Goal: Task Accomplishment & Management: Manage account settings

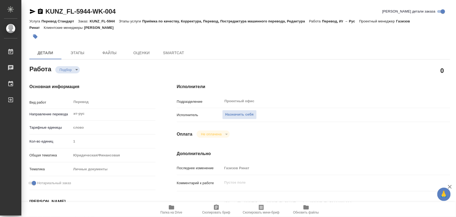
type textarea "x"
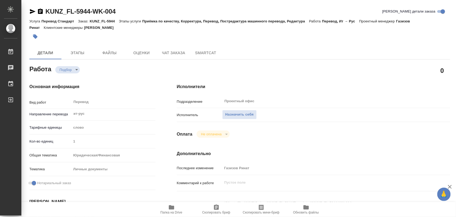
scroll to position [67, 0]
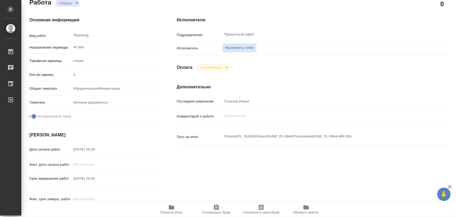
type textarea "x"
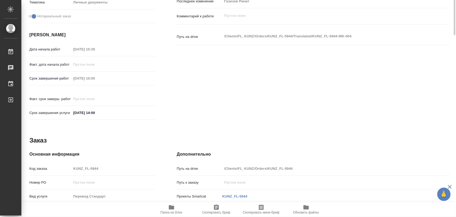
type textarea "x"
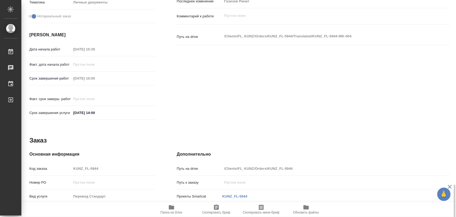
scroll to position [238, 0]
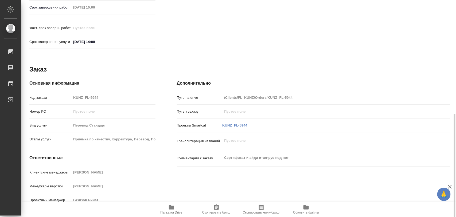
click at [174, 206] on span "Папка на Drive" at bounding box center [171, 209] width 38 height 10
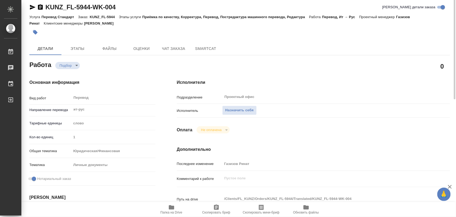
scroll to position [0, 0]
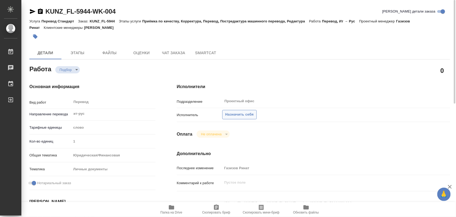
click at [231, 111] on button "Назначить себя" at bounding box center [239, 114] width 34 height 9
type textarea "x"
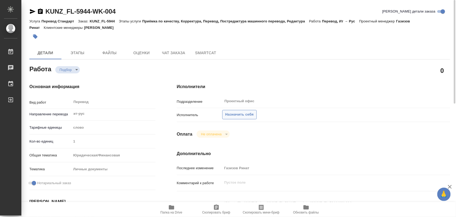
type textarea "x"
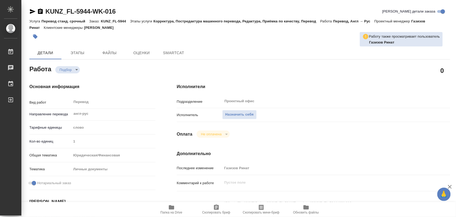
type textarea "x"
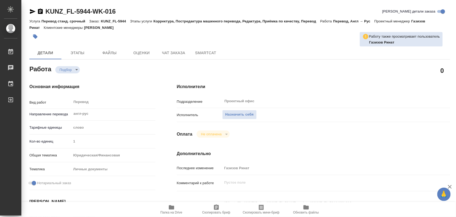
type textarea "x"
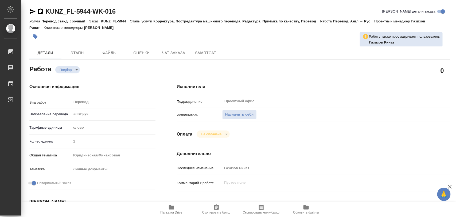
type textarea "x"
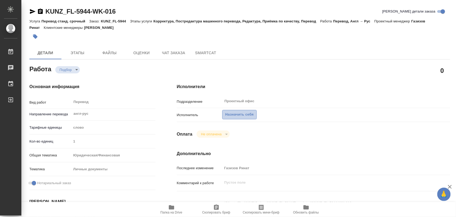
click at [235, 113] on span "Назначить себя" at bounding box center [239, 115] width 28 height 6
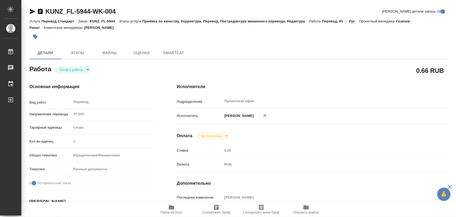
type textarea "x"
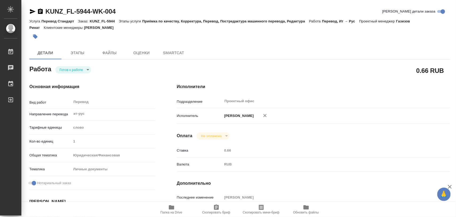
type textarea "x"
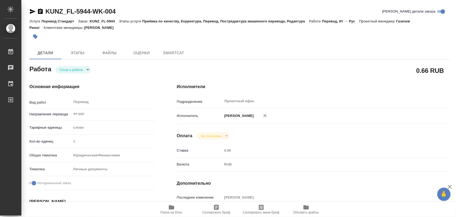
click at [85, 71] on body "🙏 .cls-1 fill:#fff; AWATERA Iglakov Maksim Работы Чаты График Выйти KUNZ_FL-594…" at bounding box center [228, 108] width 456 height 217
type textarea "x"
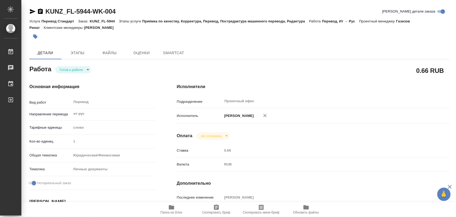
type textarea "x"
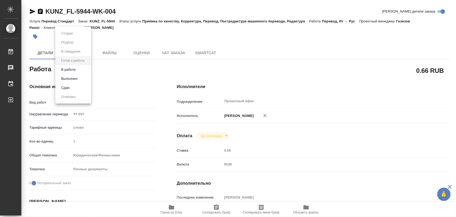
click at [77, 70] on button "В работе" at bounding box center [69, 70] width 18 height 6
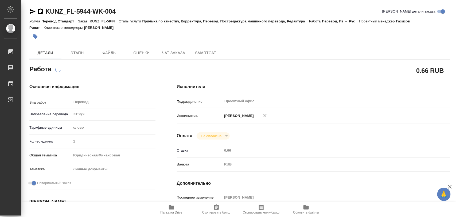
type textarea "x"
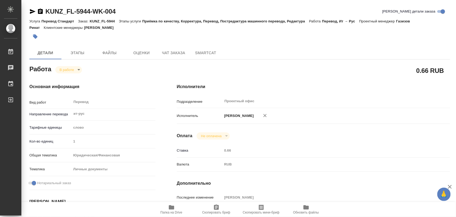
type textarea "x"
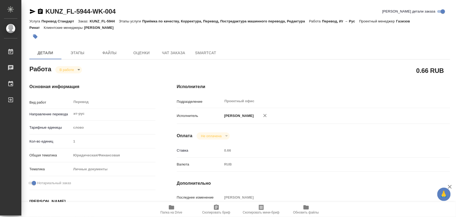
type textarea "x"
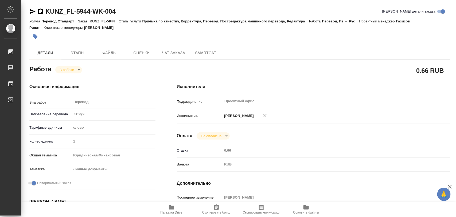
type textarea "x"
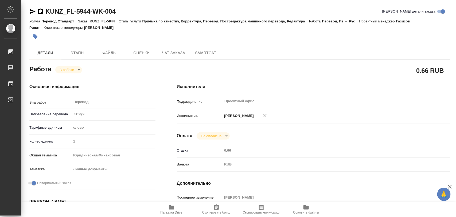
type textarea "x"
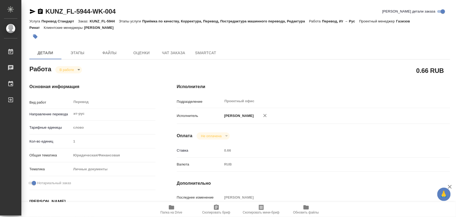
type textarea "x"
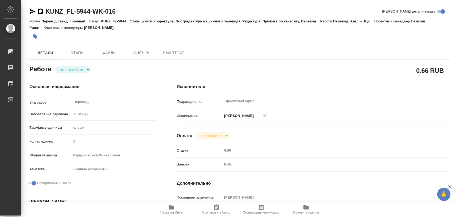
type textarea "x"
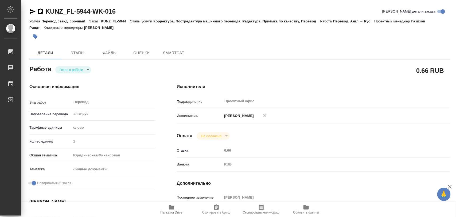
type textarea "x"
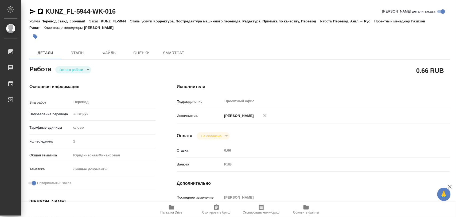
type textarea "x"
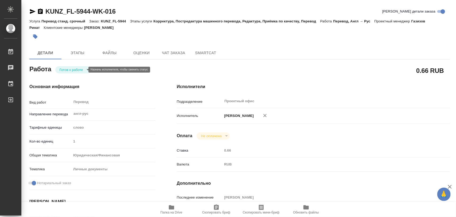
type textarea "x"
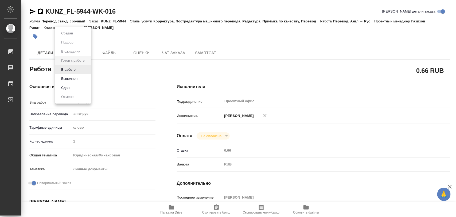
click at [88, 70] on body "🙏 .cls-1 fill:#fff; AWATERA Iglakov Maksim Работы Чаты График Выйти KUNZ_FL-594…" at bounding box center [228, 108] width 456 height 217
type textarea "x"
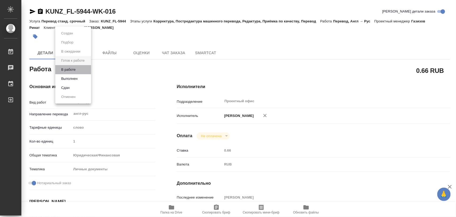
type textarea "x"
click at [78, 68] on li "В работе" at bounding box center [73, 69] width 36 height 9
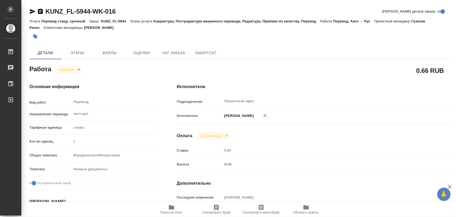
type textarea "x"
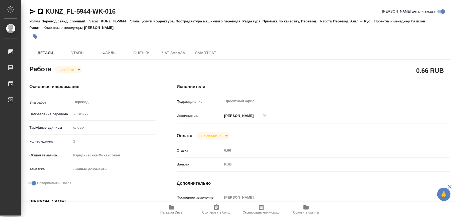
type textarea "x"
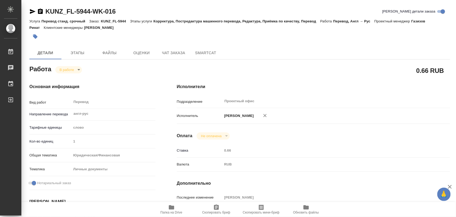
type textarea "x"
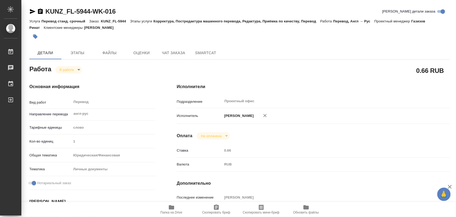
type textarea "x"
